Goal: Task Accomplishment & Management: Manage account settings

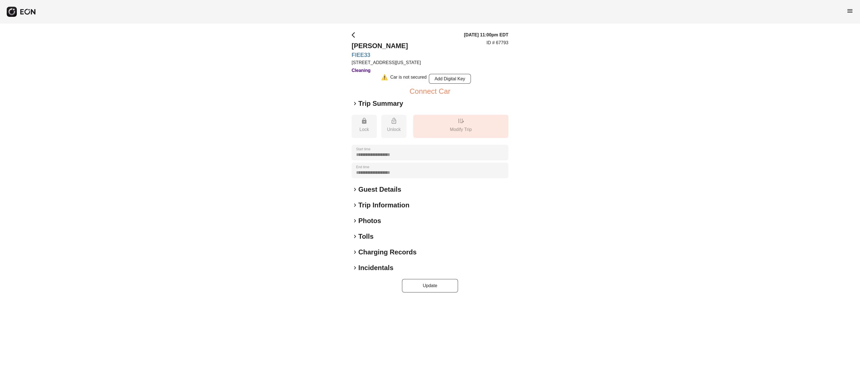
click at [368, 240] on h2 "Tolls" at bounding box center [365, 236] width 15 height 9
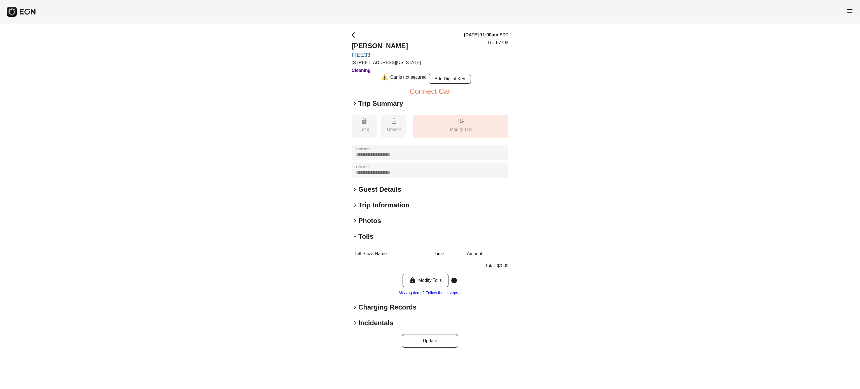
click at [368, 240] on h2 "Tolls" at bounding box center [365, 236] width 15 height 9
